Goal: Obtain resource: Download file/media

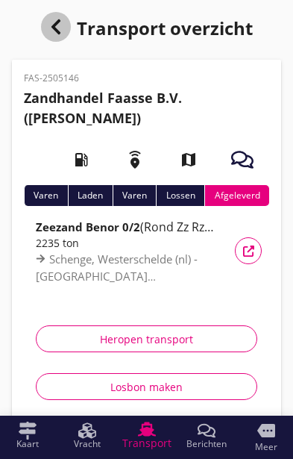
click at [59, 14] on div "button" at bounding box center [56, 27] width 30 height 30
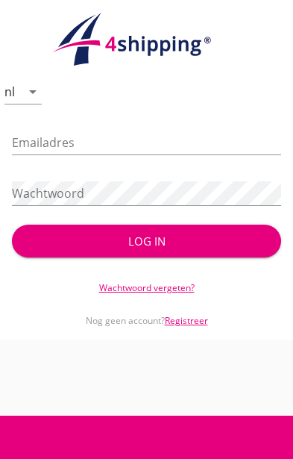
click at [183, 241] on div "Log in" at bounding box center [147, 241] width 222 height 17
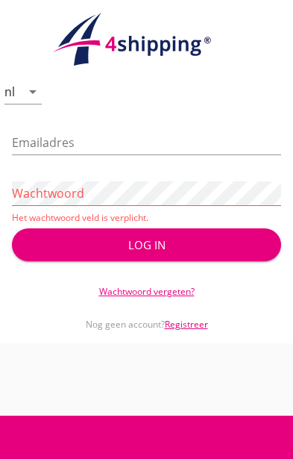
click at [181, 140] on input "Emailadres" at bounding box center [147, 143] width 270 height 24
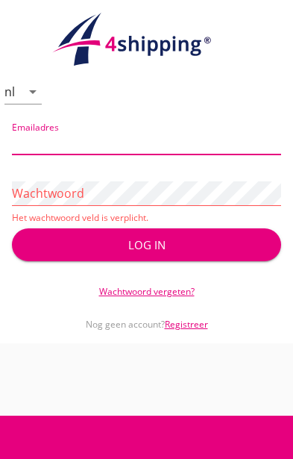
type input "[PERSON_NAME][EMAIL_ADDRESS][DOMAIN_NAME]"
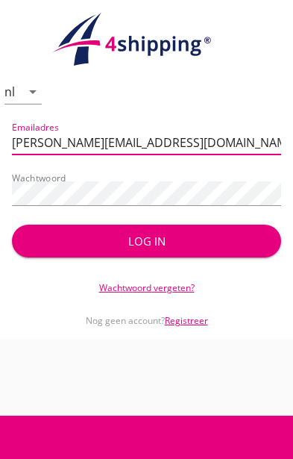
click at [167, 238] on div "Log in" at bounding box center [147, 241] width 222 height 17
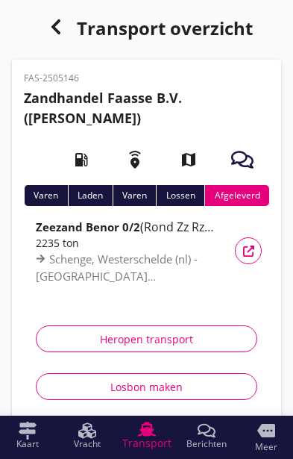
click at [138, 96] on strong "Zandhandel Faasse B.V." at bounding box center [103, 98] width 158 height 18
click at [63, 24] on div "button" at bounding box center [56, 27] width 30 height 30
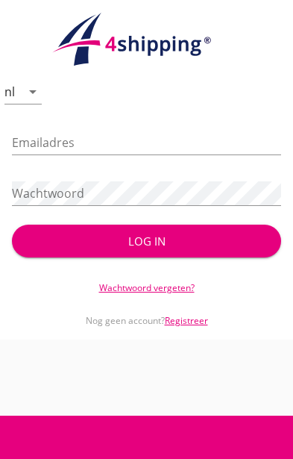
click at [143, 141] on input "Emailadres" at bounding box center [147, 143] width 270 height 24
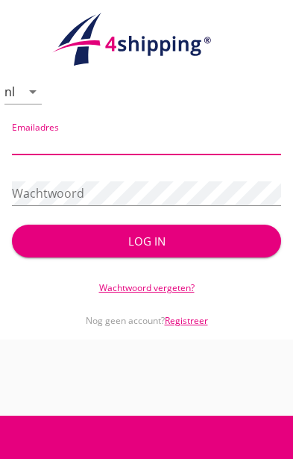
type input "[PERSON_NAME][EMAIL_ADDRESS][DOMAIN_NAME]"
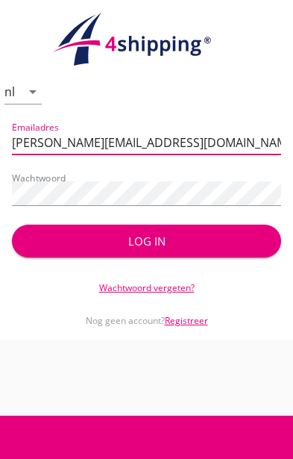
click at [170, 240] on div "Log in" at bounding box center [147, 241] width 222 height 17
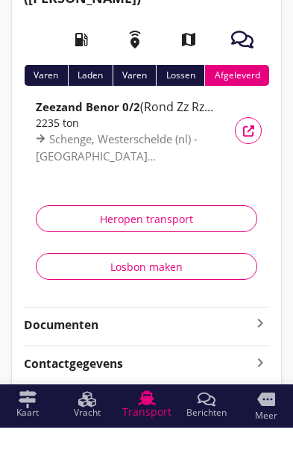
scroll to position [84, 0]
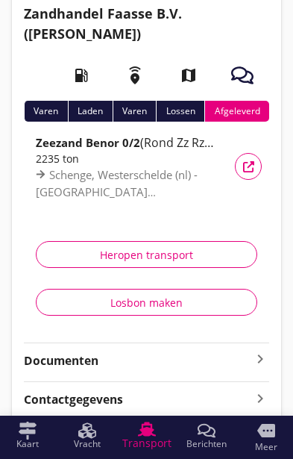
click at [261, 366] on icon "keyboard_arrow_right" at bounding box center [261, 359] width 18 height 18
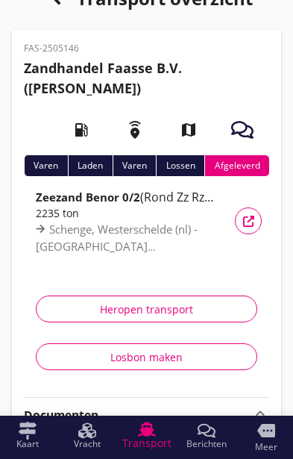
scroll to position [0, 0]
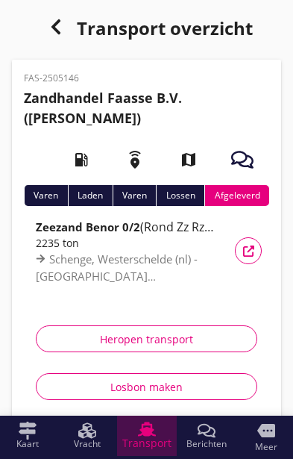
click at [149, 441] on span "Transport" at bounding box center [146, 443] width 49 height 10
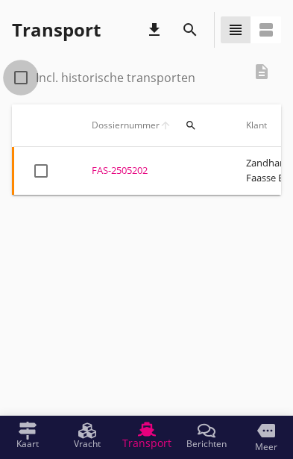
click at [20, 73] on div at bounding box center [20, 77] width 25 height 25
checkbox input "true"
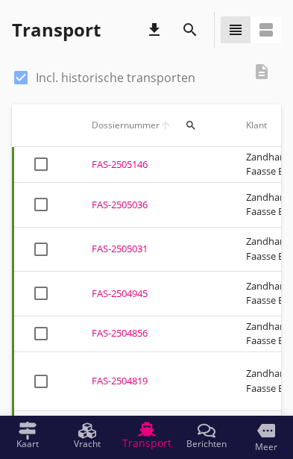
click at [122, 158] on div "FAS-2505146" at bounding box center [151, 165] width 119 height 15
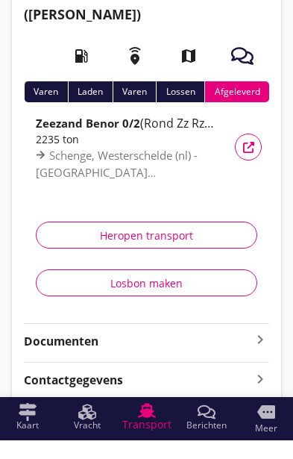
scroll to position [84, 0]
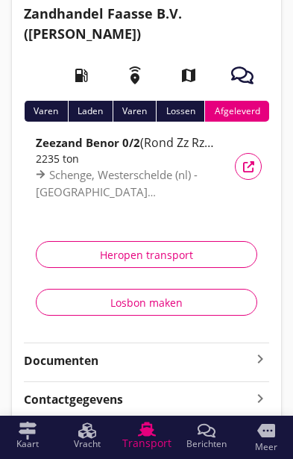
click at [260, 357] on icon "keyboard_arrow_right" at bounding box center [261, 359] width 18 height 18
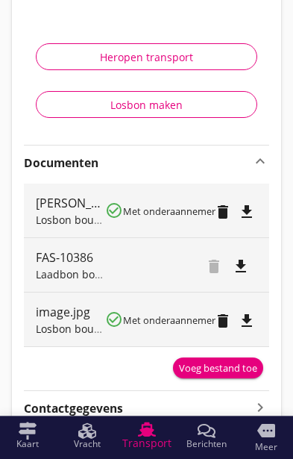
scroll to position [291, 0]
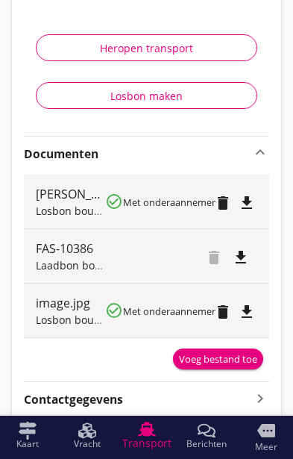
click at [66, 308] on div "image.jpg" at bounding box center [70, 303] width 69 height 18
click at [81, 313] on span "Losbon bouwmaterialen" at bounding box center [96, 320] width 121 height 14
click at [254, 312] on icon "file_download" at bounding box center [247, 312] width 18 height 18
click at [74, 314] on span "Losbon bouwmaterialen" at bounding box center [96, 320] width 121 height 14
click at [246, 194] on icon "file_download" at bounding box center [247, 203] width 18 height 18
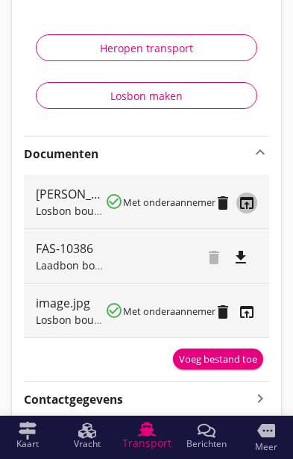
click at [254, 204] on icon "open_in_browser" at bounding box center [247, 203] width 18 height 18
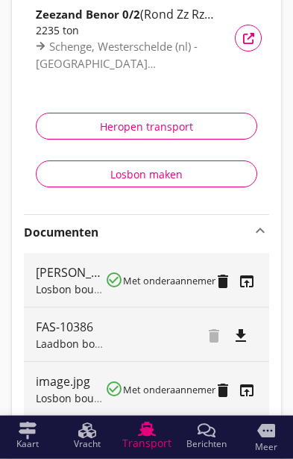
scroll to position [0, 0]
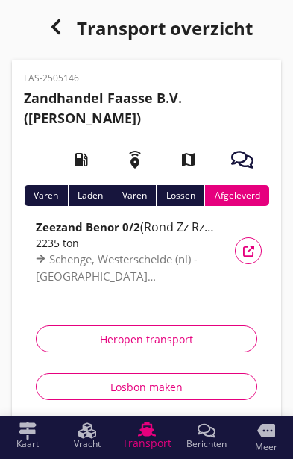
click at [96, 19] on div "Transport overzicht" at bounding box center [147, 30] width 270 height 36
click at [69, 25] on div "button" at bounding box center [56, 27] width 30 height 30
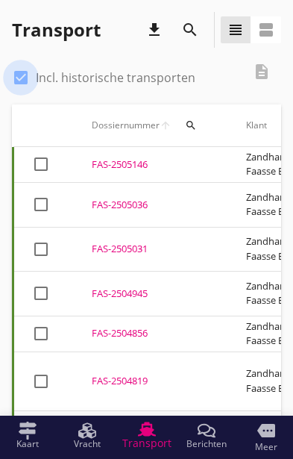
click at [21, 72] on div at bounding box center [20, 77] width 25 height 25
checkbox input "false"
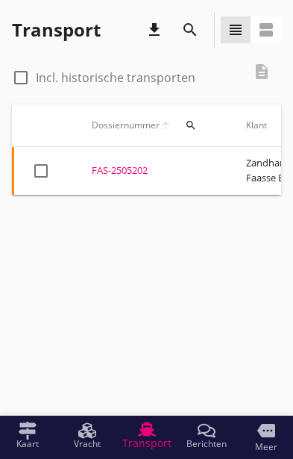
scroll to position [0, -3]
click at [168, 191] on td "FAS-2505202 upload_file Drop hier uw bestand om het aan het dossier toe te voeg…" at bounding box center [151, 171] width 155 height 49
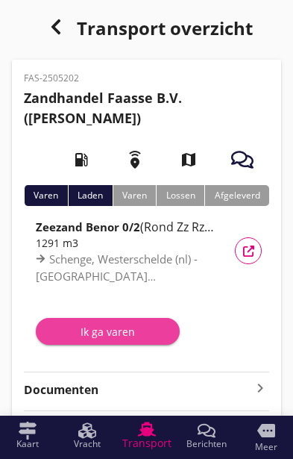
click at [132, 335] on div "Ik ga varen" at bounding box center [108, 332] width 120 height 16
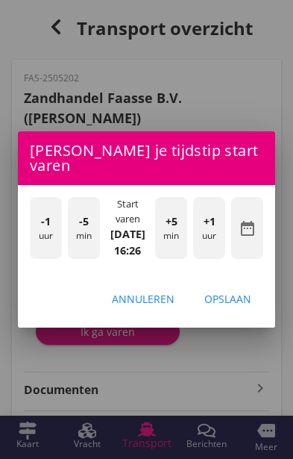
click at [225, 383] on div at bounding box center [146, 229] width 293 height 459
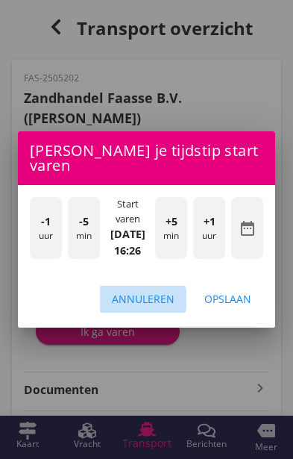
click at [160, 299] on div "Annuleren" at bounding box center [143, 299] width 63 height 16
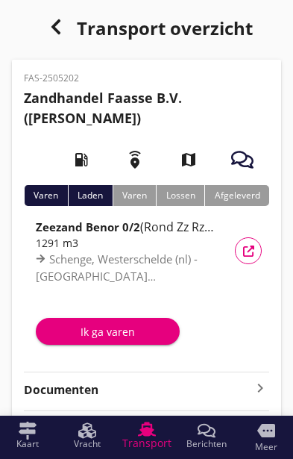
click at [89, 335] on div "Ik ga varen" at bounding box center [108, 332] width 120 height 16
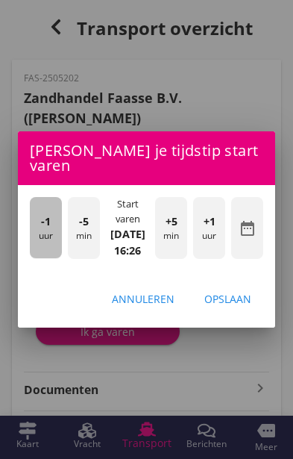
click at [40, 225] on div "-1 uur" at bounding box center [46, 227] width 32 height 61
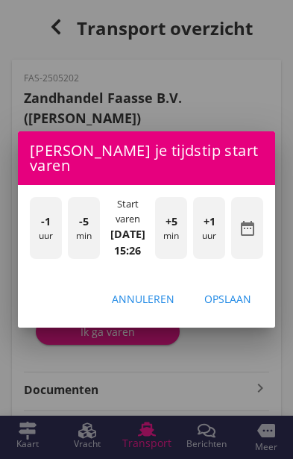
click at [235, 302] on div "Opslaan" at bounding box center [228, 299] width 47 height 16
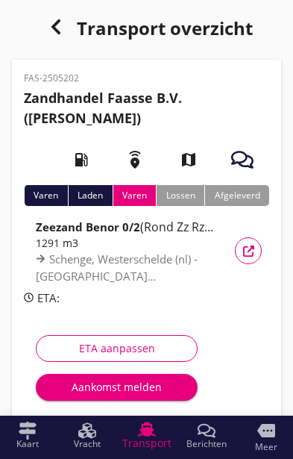
click at [98, 350] on div "ETA aanpassen" at bounding box center [117, 348] width 137 height 16
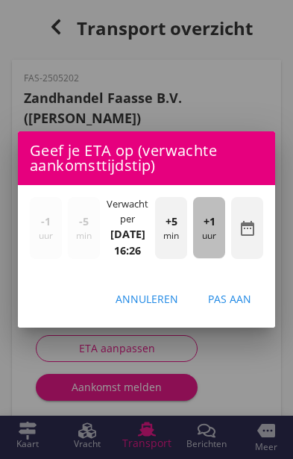
click at [216, 240] on div "+1 uur" at bounding box center [209, 227] width 32 height 61
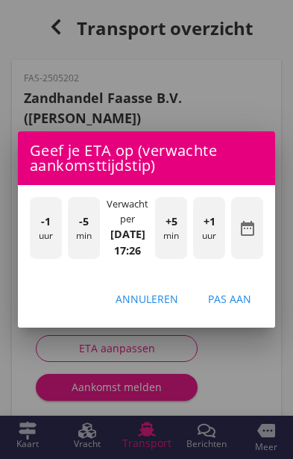
click at [216, 238] on div "+1 uur" at bounding box center [209, 227] width 32 height 61
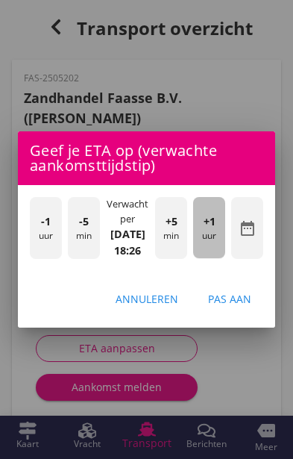
click at [213, 240] on div "+1 uur" at bounding box center [209, 227] width 32 height 61
click at [214, 239] on div "+1 uur" at bounding box center [209, 227] width 32 height 61
click at [215, 237] on div "+1 uur" at bounding box center [209, 227] width 32 height 61
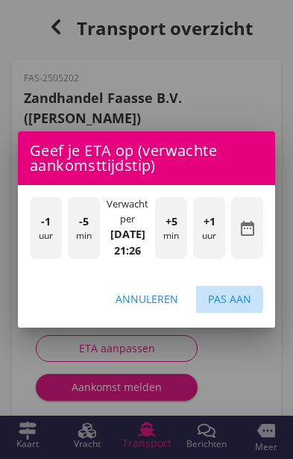
click at [239, 307] on div "Pas aan" at bounding box center [229, 299] width 43 height 16
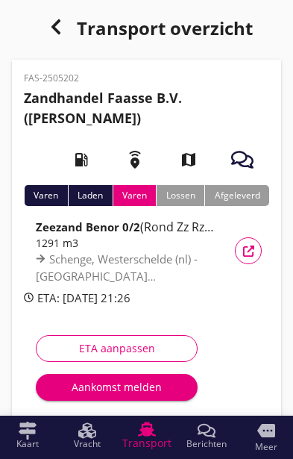
click at [55, 27] on icon "button" at bounding box center [56, 27] width 18 height 18
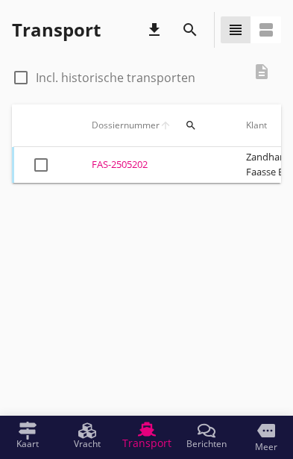
click at [134, 167] on div "FAS-2505202" at bounding box center [151, 165] width 119 height 15
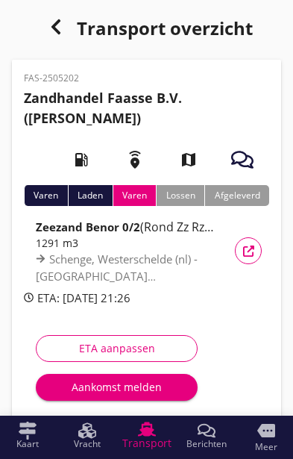
click at [257, 249] on div "Vracht details" at bounding box center [248, 251] width 27 height 11
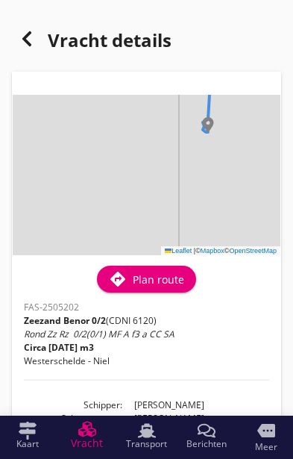
click at [32, 40] on icon at bounding box center [27, 39] width 18 height 18
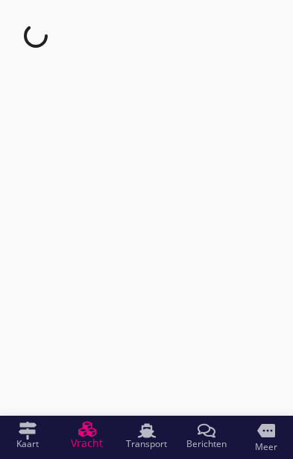
click at [59, 63] on div at bounding box center [146, 36] width 293 height 72
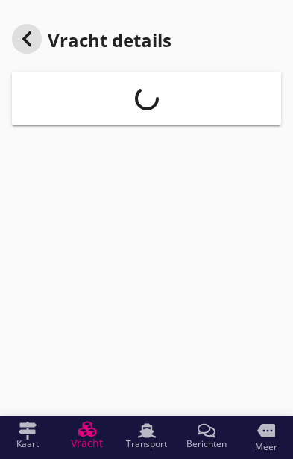
click at [43, 66] on header "Vracht details" at bounding box center [147, 42] width 270 height 60
click at [29, 52] on div at bounding box center [27, 39] width 30 height 30
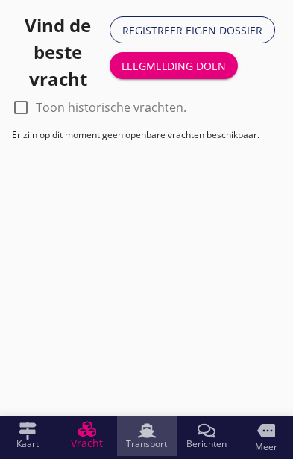
click at [149, 439] on icon "Transport" at bounding box center [147, 431] width 18 height 18
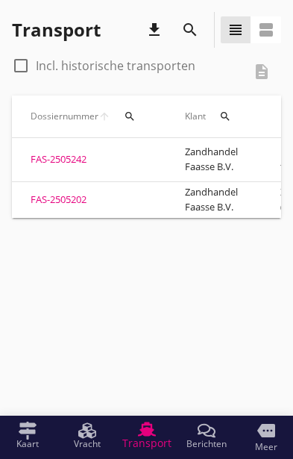
scroll to position [0, 57]
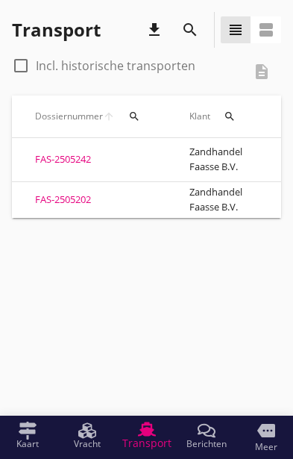
click at [66, 152] on div "FAS-2505242" at bounding box center [94, 159] width 119 height 15
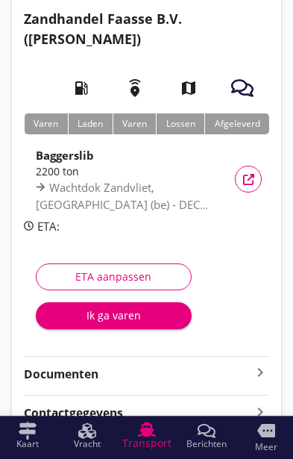
scroll to position [81, 0]
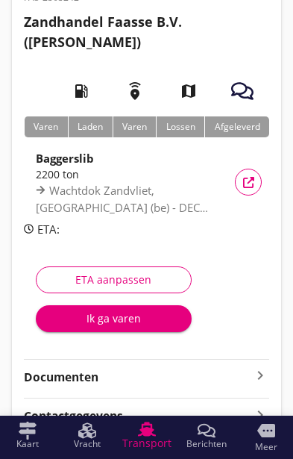
click at [249, 175] on button "Vracht details" at bounding box center [248, 182] width 27 height 27
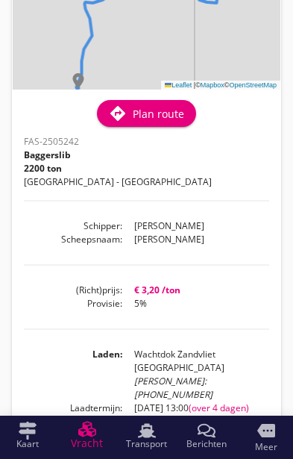
scroll to position [132, 0]
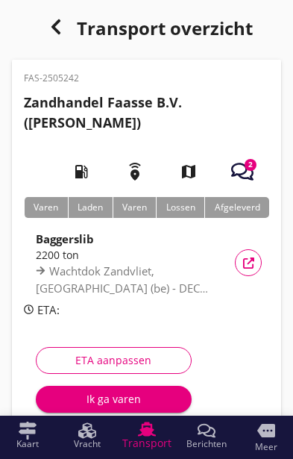
click at [246, 158] on div "button" at bounding box center [243, 172] width 42 height 42
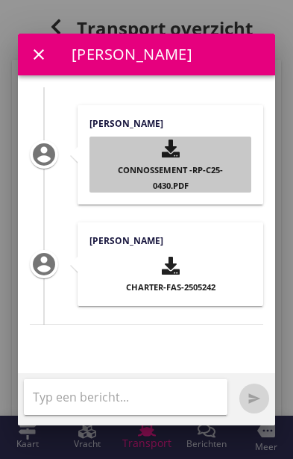
click at [178, 140] on icon "button" at bounding box center [171, 149] width 18 height 18
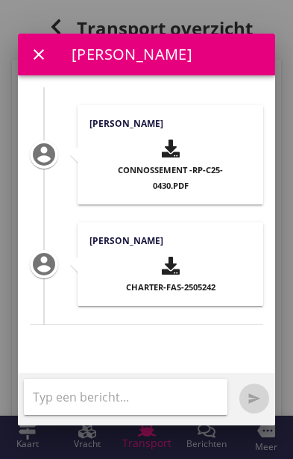
click at [176, 164] on span "Connossement -RP-C25-0430.pdf" at bounding box center [170, 177] width 105 height 27
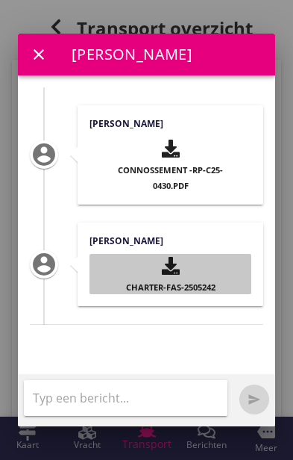
click at [172, 257] on use "button" at bounding box center [171, 266] width 18 height 18
click at [178, 258] on icon "button" at bounding box center [171, 266] width 18 height 18
